Goal: Check status: Check status

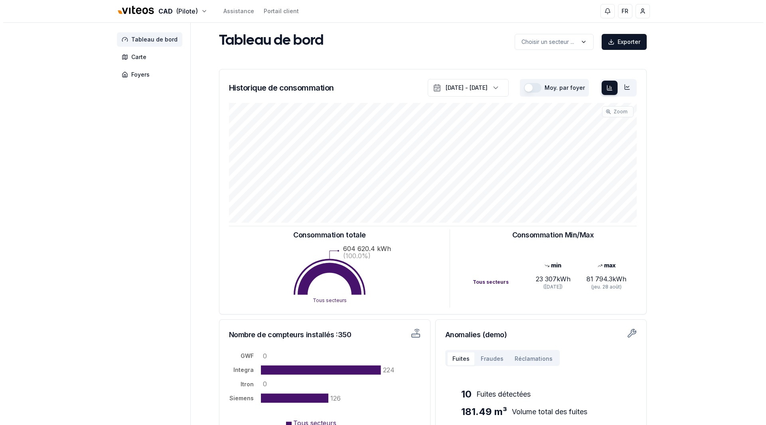
scroll to position [0, 0]
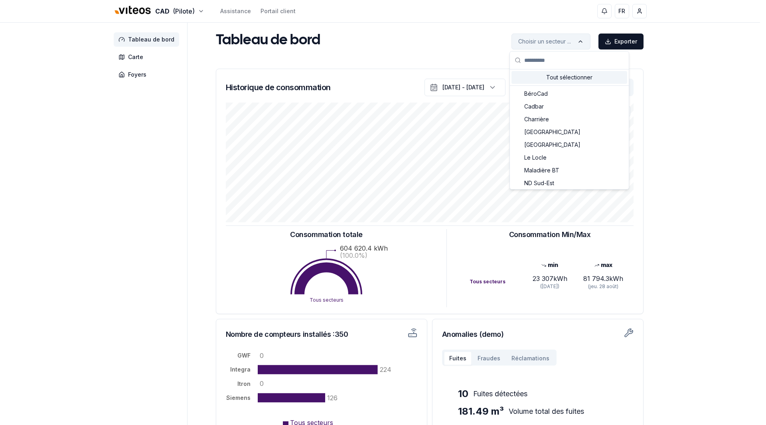
click at [538, 41] on html "CAD (Pilote) Assistance Portail client FR [PERSON_NAME] Tableau de bord Carte F…" at bounding box center [383, 247] width 766 height 494
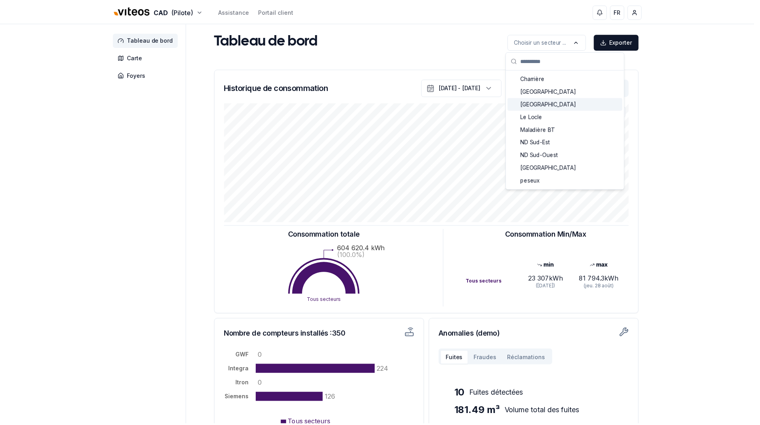
scroll to position [0, 0]
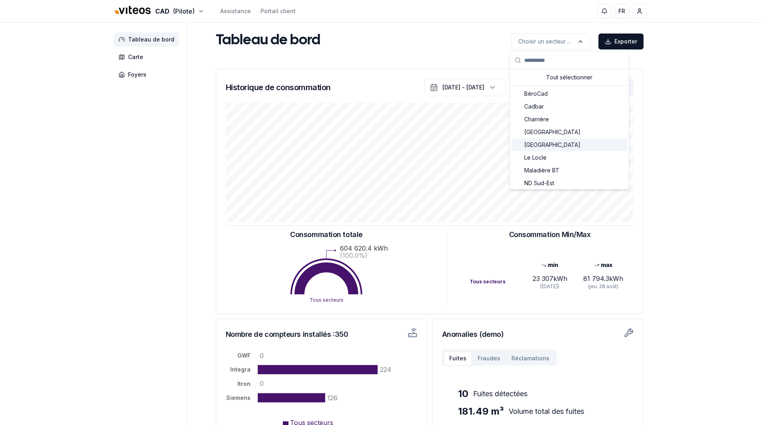
click at [546, 144] on span "[GEOGRAPHIC_DATA]" at bounding box center [552, 145] width 56 height 8
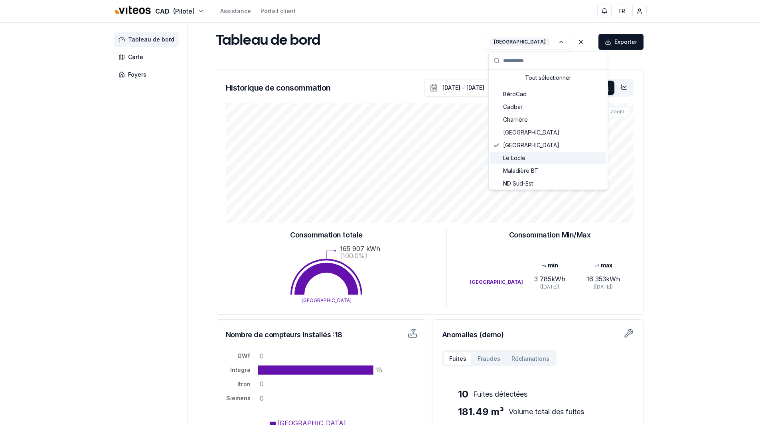
click at [543, 155] on div "Le Locle" at bounding box center [548, 158] width 116 height 13
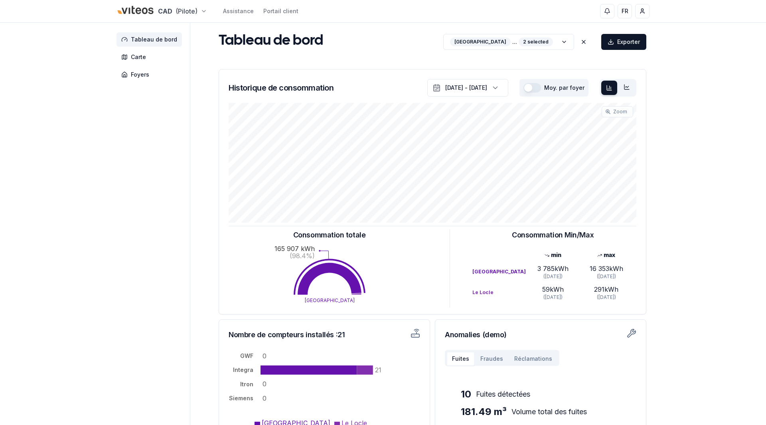
click at [192, 19] on html "CAD (Pilote) Assistance Portail client FR [PERSON_NAME] Tableau de bord Carte F…" at bounding box center [383, 247] width 766 height 494
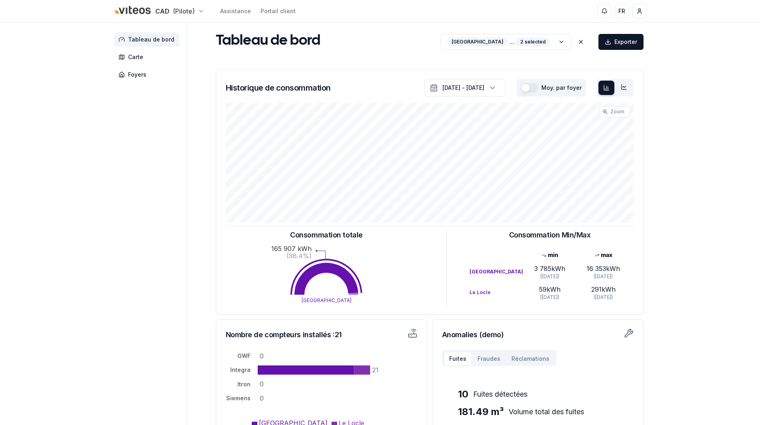
click at [192, 19] on html "CAD (Pilote) Assistance Portail client FR [PERSON_NAME] Tableau de bord Carte F…" at bounding box center [380, 247] width 760 height 494
click at [165, 129] on aside "Tableau de bord Carte Foyers" at bounding box center [151, 239] width 74 height 433
click at [126, 73] on span "Foyers" at bounding box center [146, 74] width 65 height 14
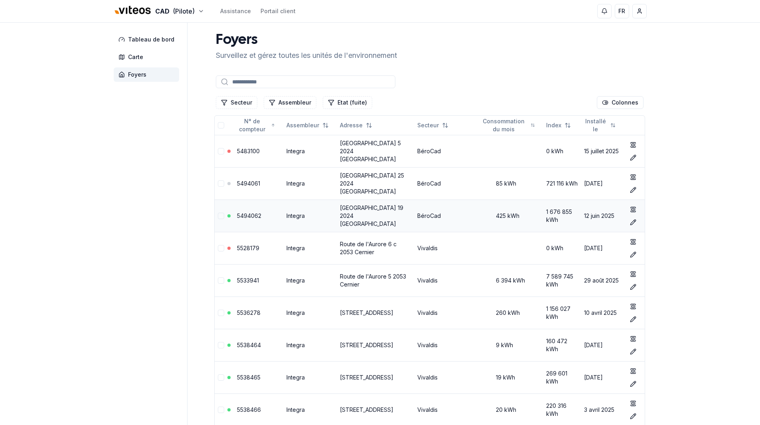
click at [251, 213] on link "5494062" at bounding box center [249, 215] width 24 height 7
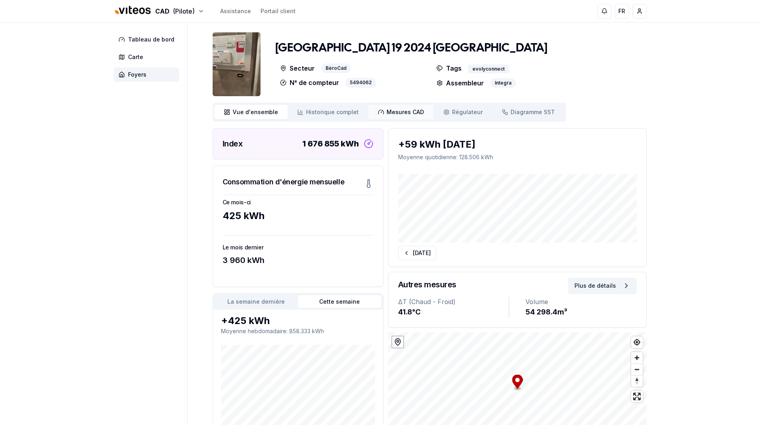
click at [394, 112] on span "Mesures CAD" at bounding box center [404, 112] width 37 height 8
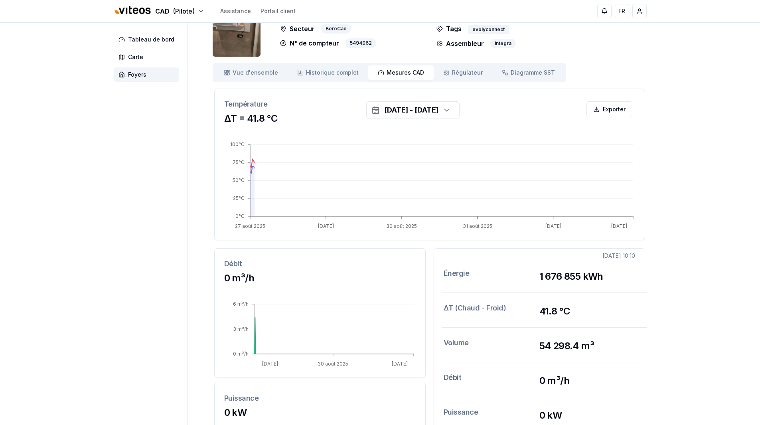
scroll to position [40, 0]
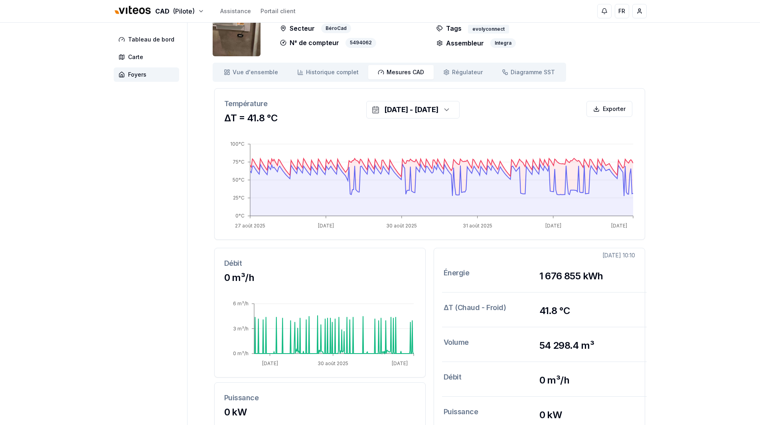
click at [174, 182] on aside "Tableau de bord Carte Foyers" at bounding box center [151, 252] width 74 height 538
click at [101, 174] on div "Tableau de bord Carte Foyers [GEOGRAPHIC_DATA] 19 2024 [GEOGRAPHIC_DATA] Secteu…" at bounding box center [380, 252] width 558 height 538
